Goal: Find specific page/section: Find specific page/section

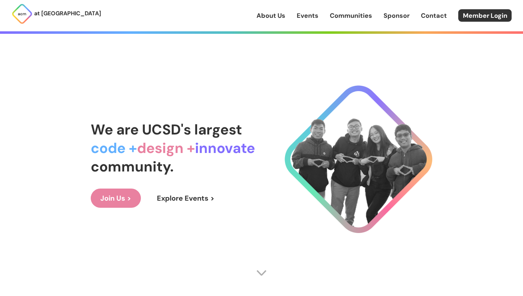
click at [278, 14] on link "About Us" at bounding box center [270, 15] width 29 height 9
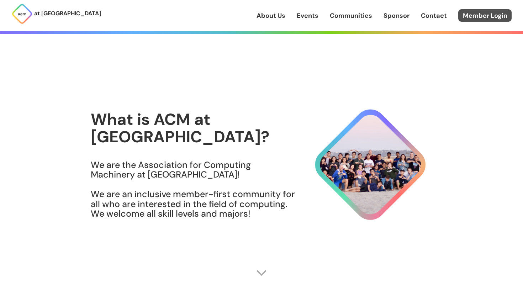
click at [491, 20] on link "Member Login" at bounding box center [484, 15] width 53 height 12
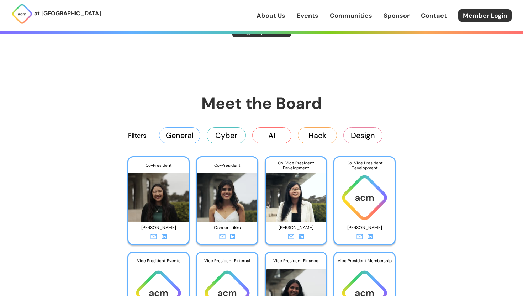
scroll to position [1063, 0]
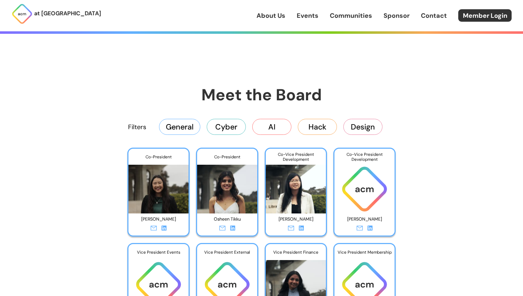
click at [369, 129] on button "Design" at bounding box center [362, 127] width 39 height 16
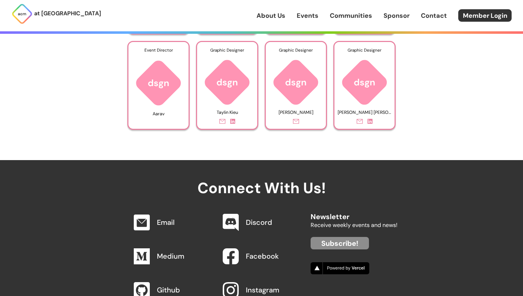
scroll to position [1338, 0]
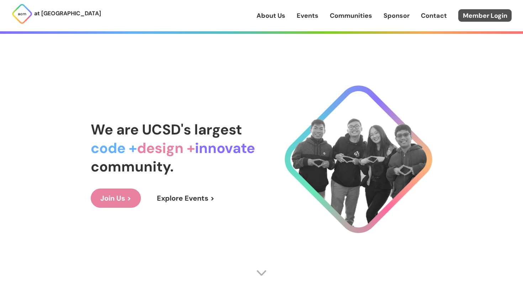
click at [489, 12] on link "Member Login" at bounding box center [484, 15] width 53 height 12
